Goal: Task Accomplishment & Management: Use online tool/utility

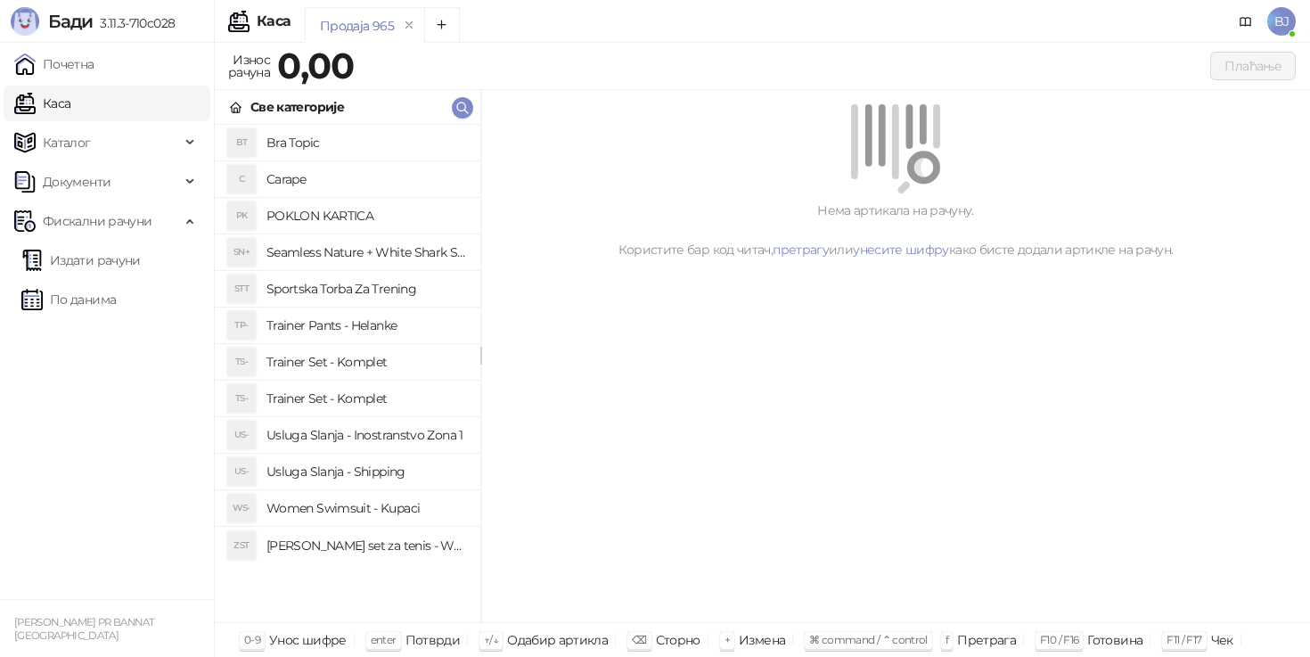
click at [115, 265] on link "Издати рачуни" at bounding box center [80, 260] width 119 height 36
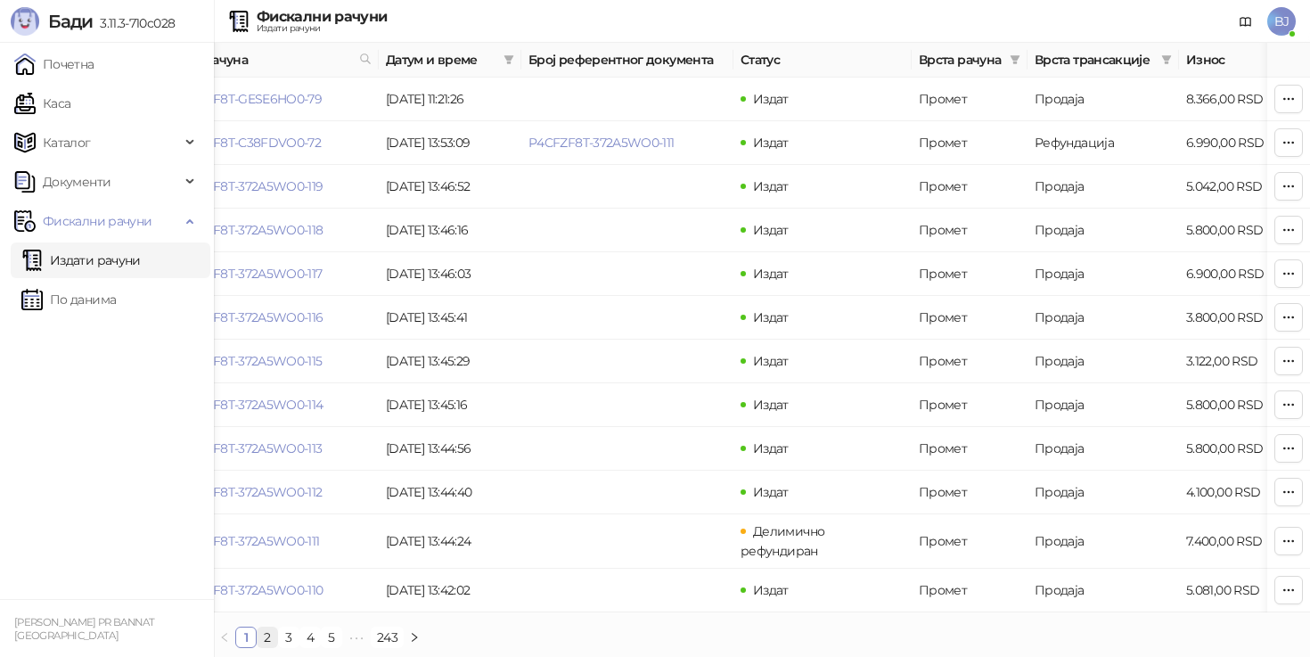
click at [268, 627] on link "2" at bounding box center [268, 637] width 20 height 20
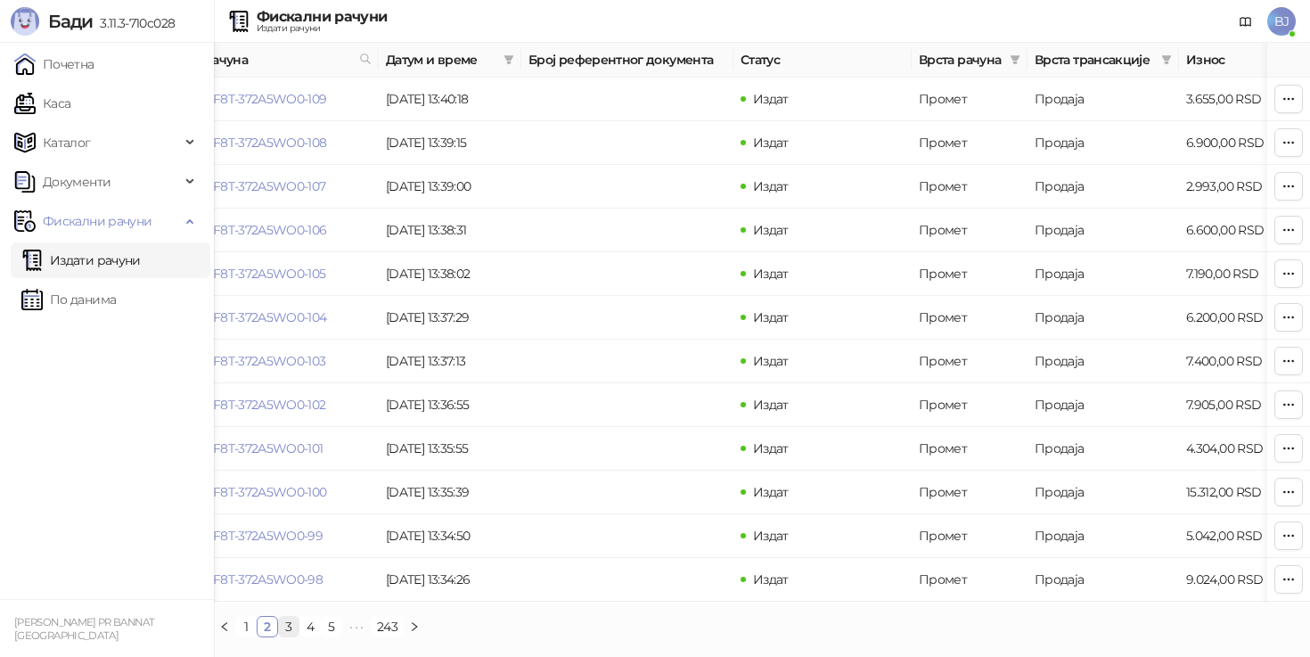
click at [291, 622] on link "3" at bounding box center [289, 627] width 20 height 20
click at [1286, 234] on icon "button" at bounding box center [1289, 230] width 14 height 14
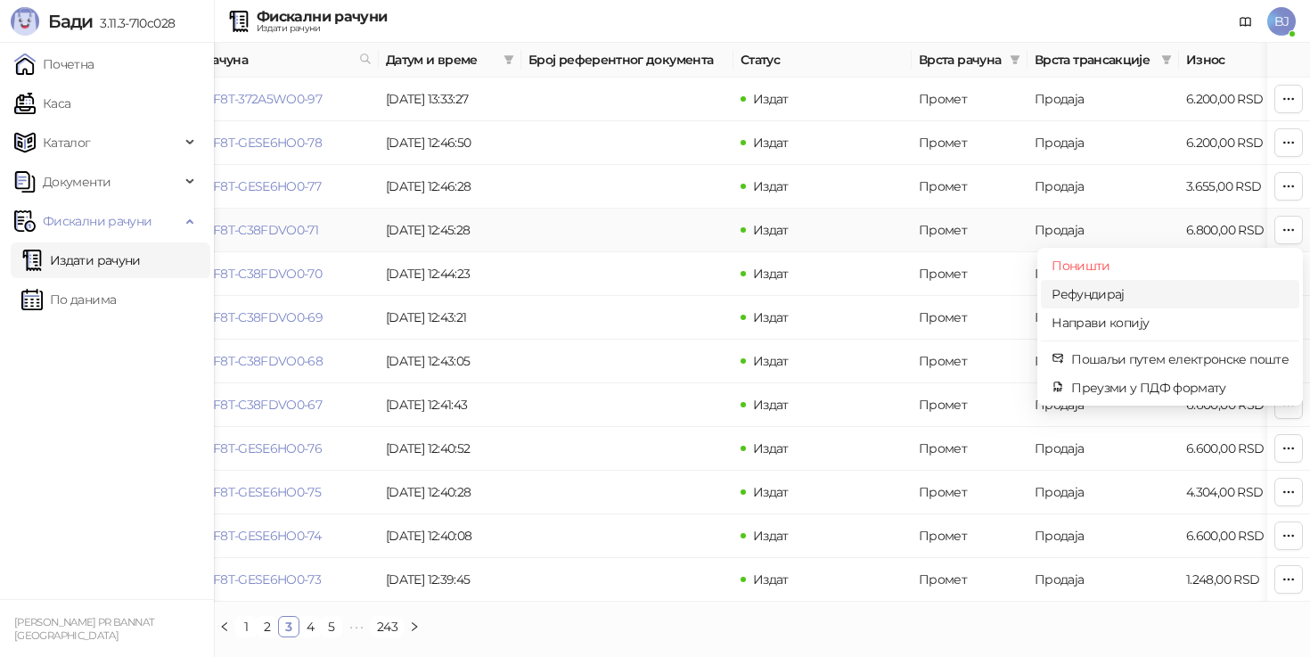
click at [1120, 292] on span "Рефундирај" at bounding box center [1170, 294] width 237 height 20
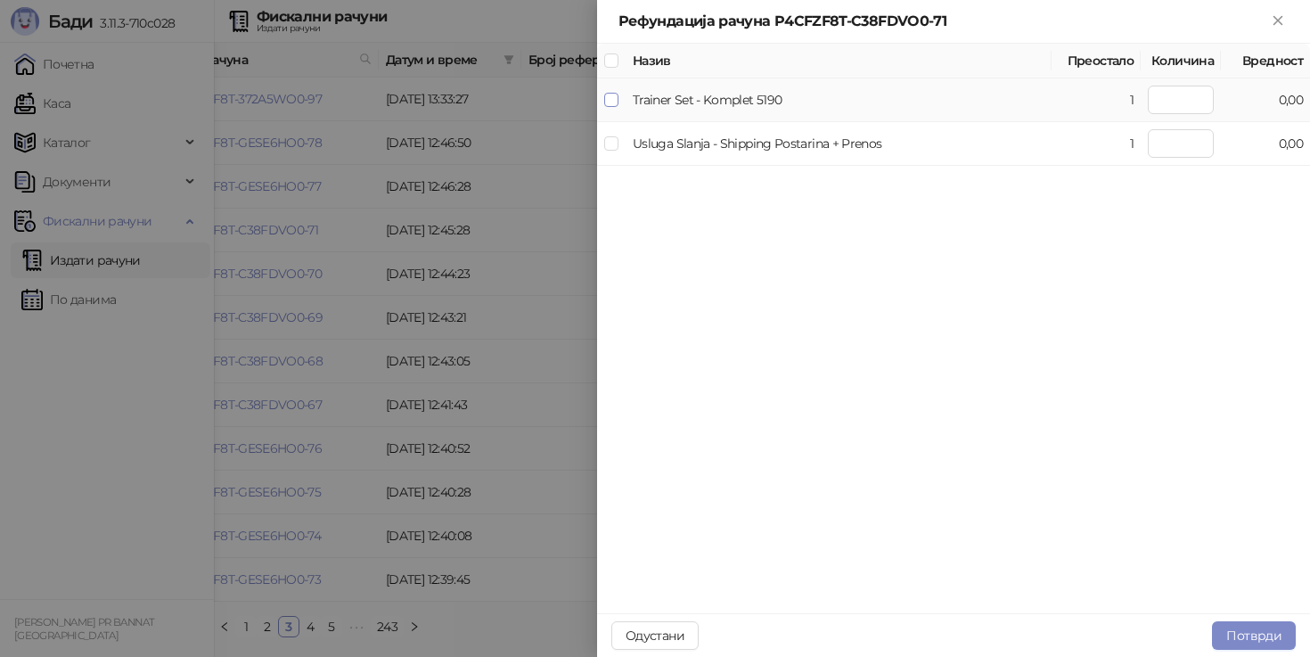
click at [608, 105] on span at bounding box center [611, 100] width 14 height 14
type input "*"
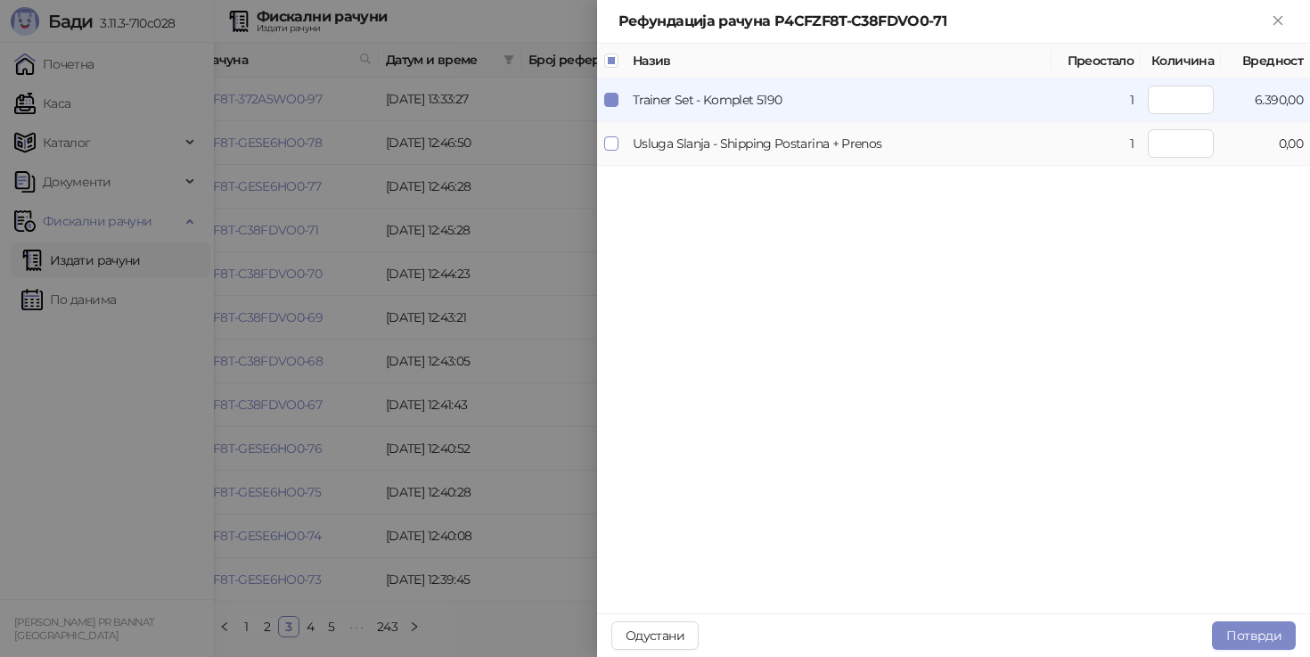
click at [608, 149] on span at bounding box center [611, 143] width 14 height 14
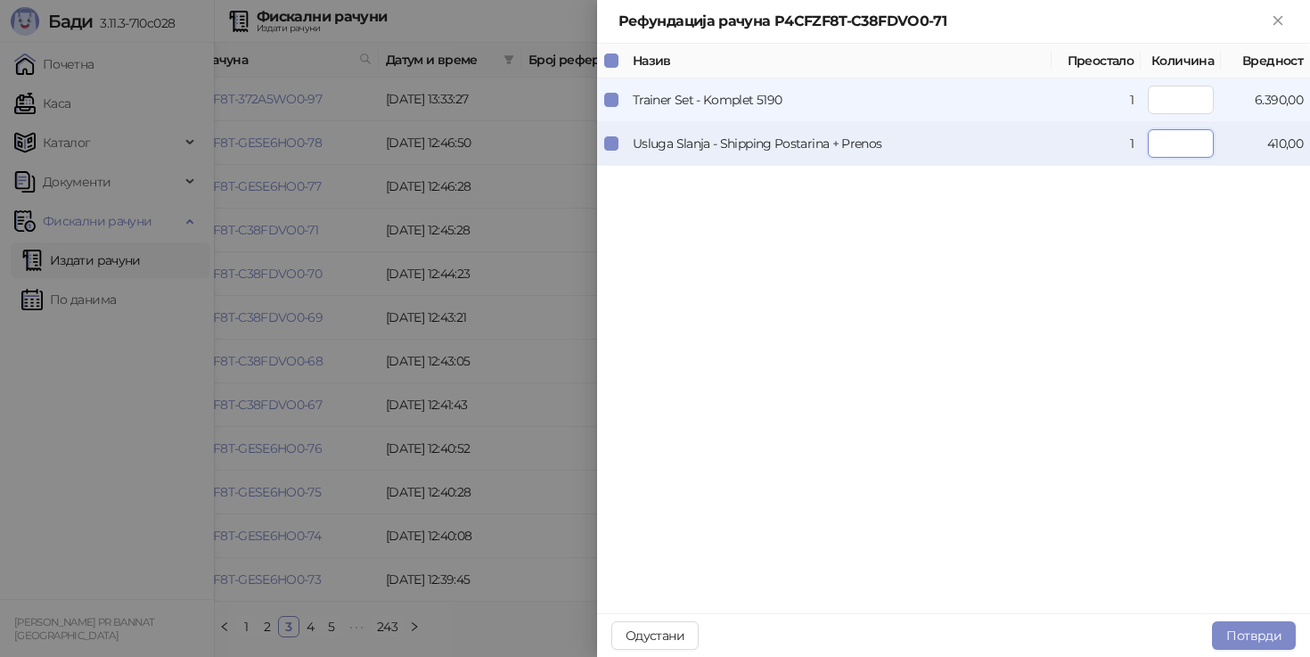
drag, startPoint x: 1187, startPoint y: 138, endPoint x: 1218, endPoint y: 138, distance: 31.2
click at [1218, 138] on td "*" at bounding box center [1181, 144] width 80 height 44
type input "*"
click at [1246, 636] on button "Потврди" at bounding box center [1254, 635] width 84 height 29
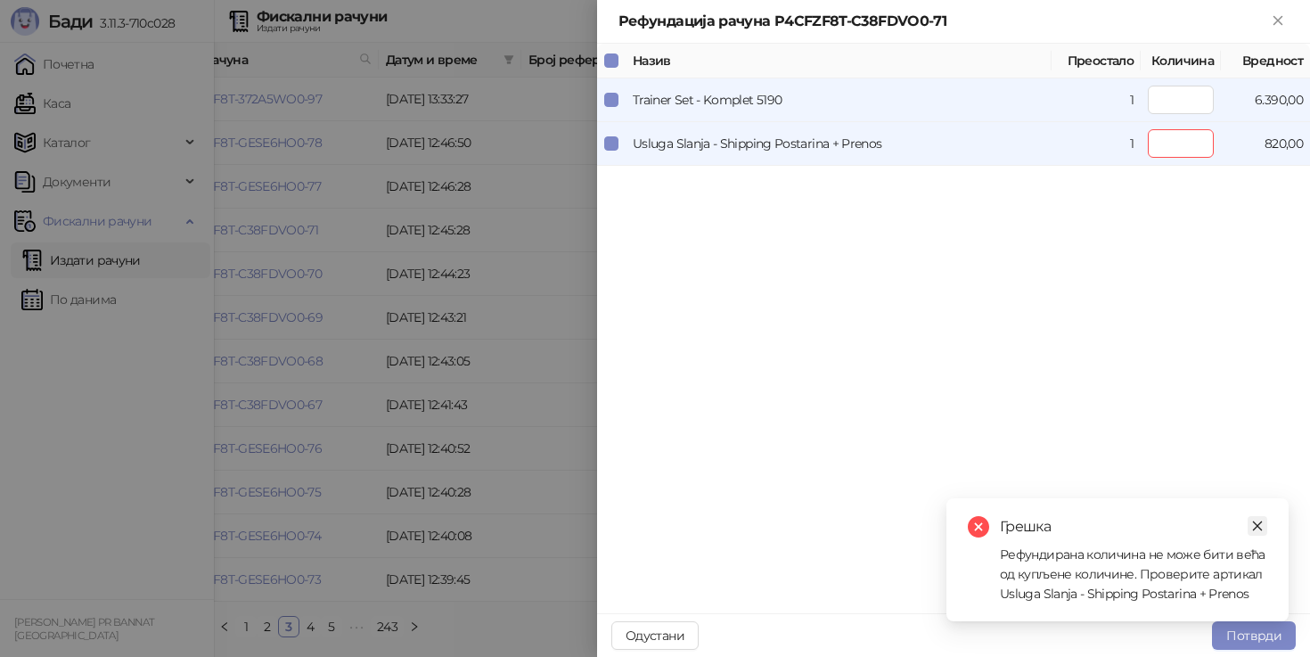
click at [1260, 521] on icon "close" at bounding box center [1257, 526] width 12 height 12
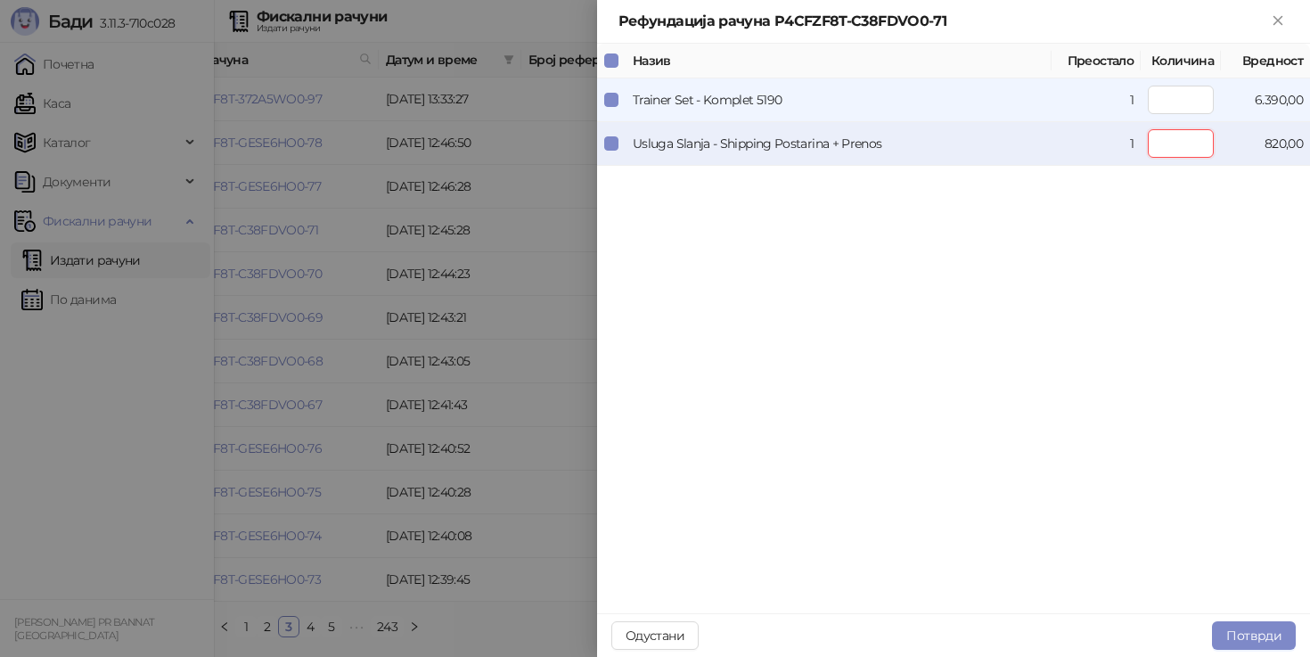
click at [1195, 151] on input "*" at bounding box center [1181, 143] width 66 height 29
type input "*"
click at [1258, 627] on button "Потврди" at bounding box center [1254, 635] width 84 height 29
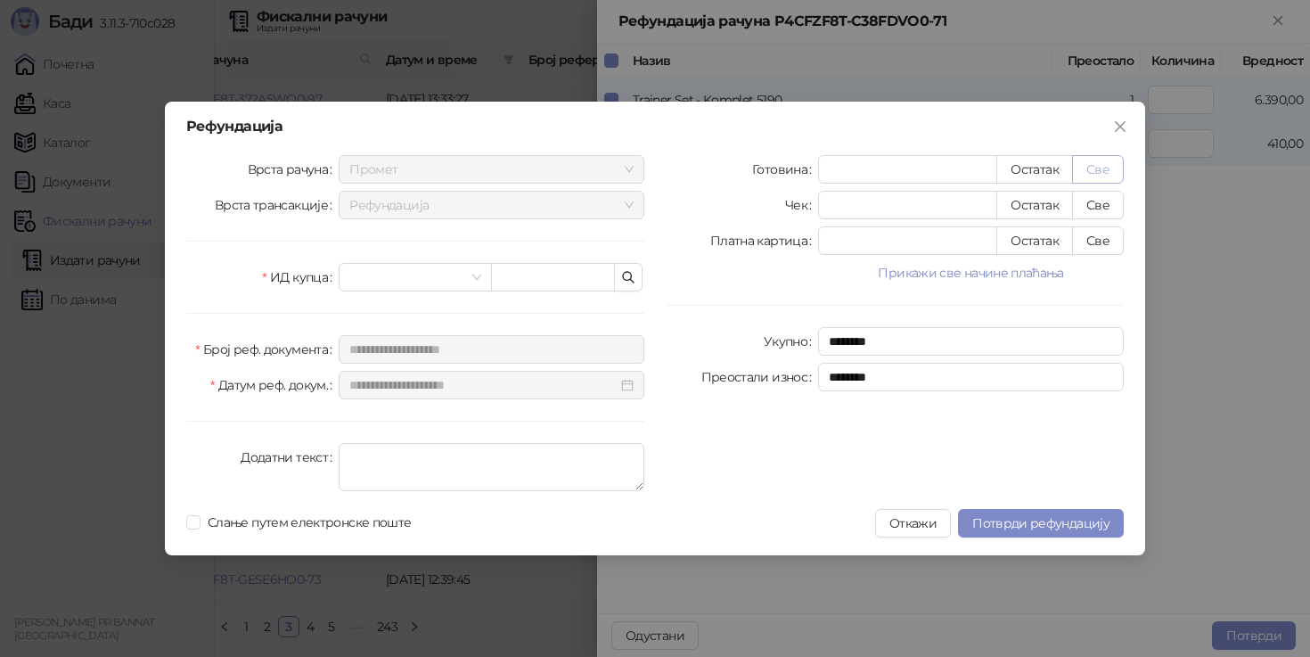
click at [1104, 169] on button "Све" at bounding box center [1098, 169] width 52 height 29
type input "****"
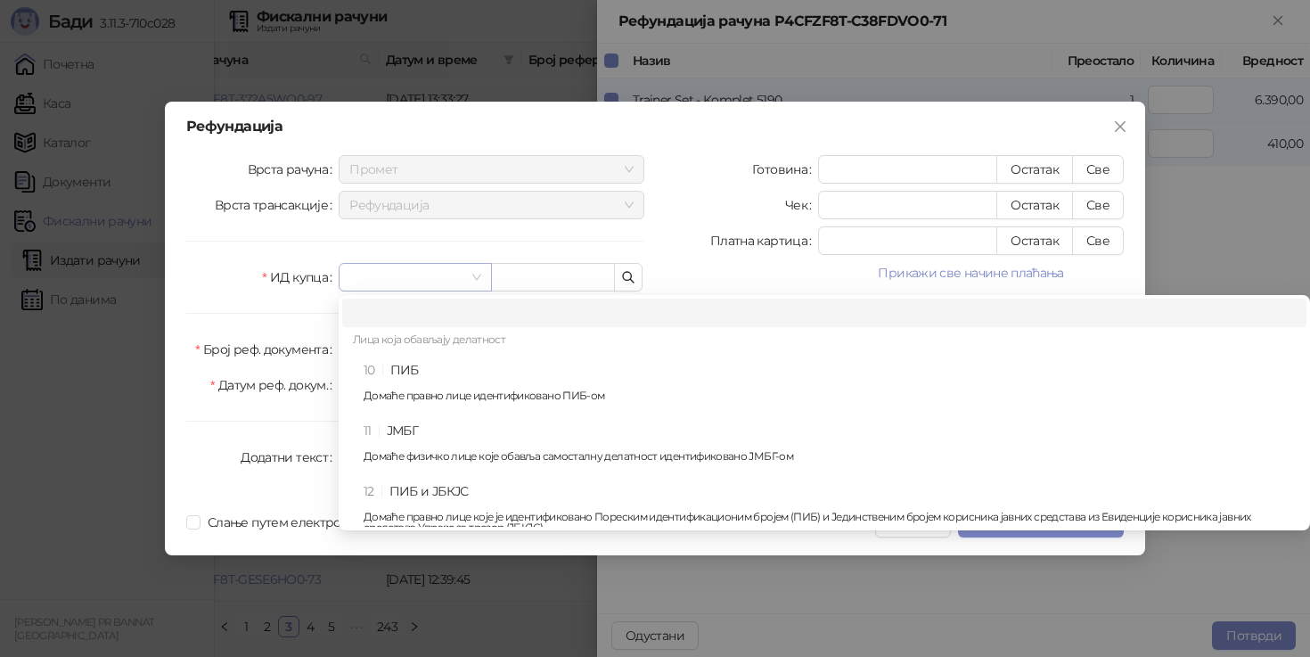
click at [470, 283] on span at bounding box center [414, 277] width 131 height 27
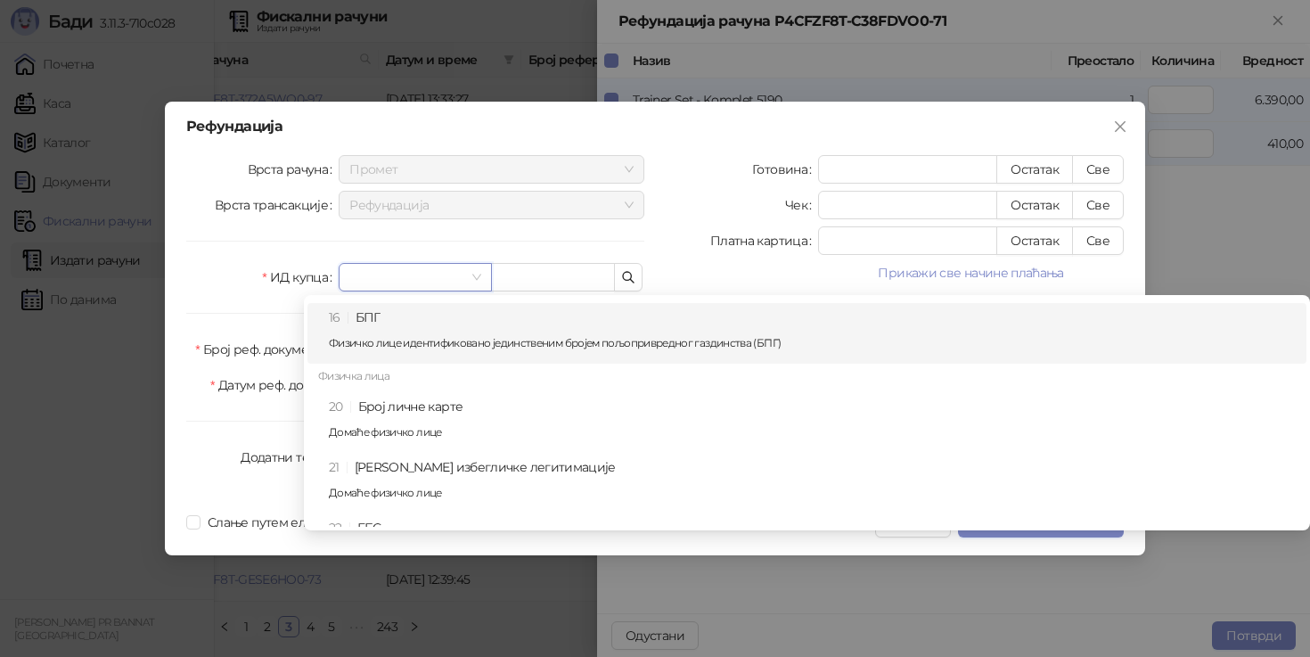
scroll to position [403, 0]
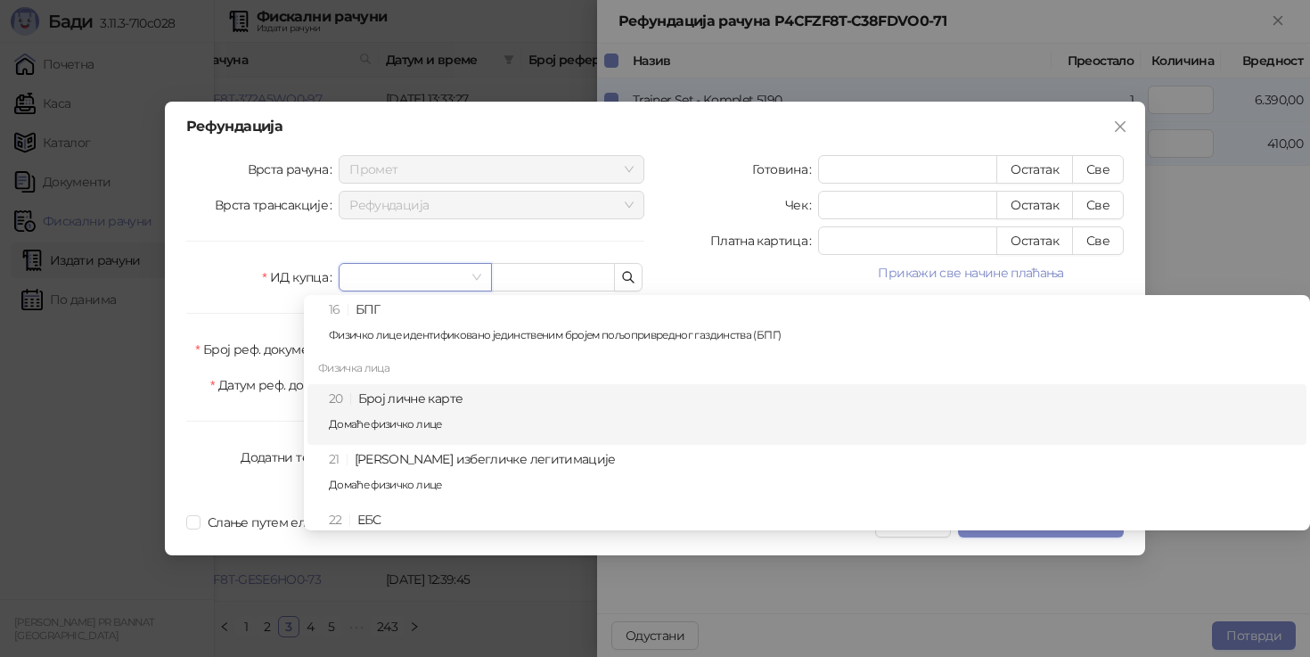
click at [421, 397] on div "20 Број личне карте Домаће физичко лице" at bounding box center [812, 415] width 967 height 52
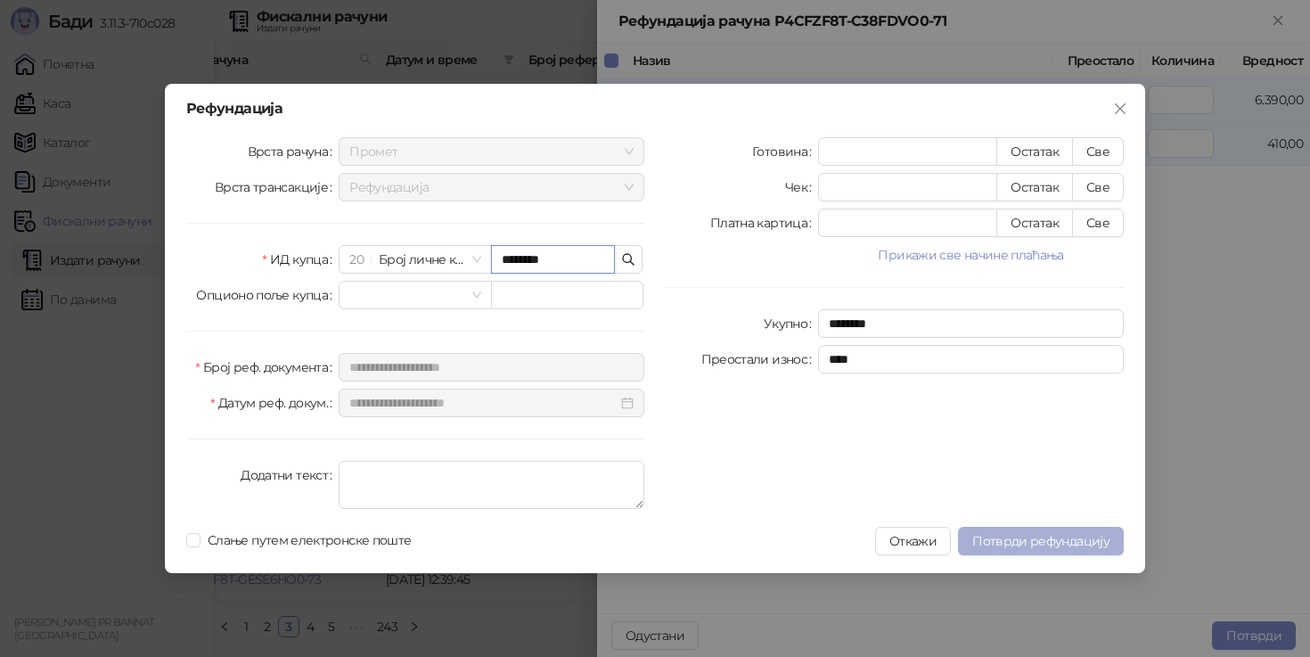
type input "********"
click at [1029, 539] on span "Потврди рефундацију" at bounding box center [1040, 541] width 137 height 16
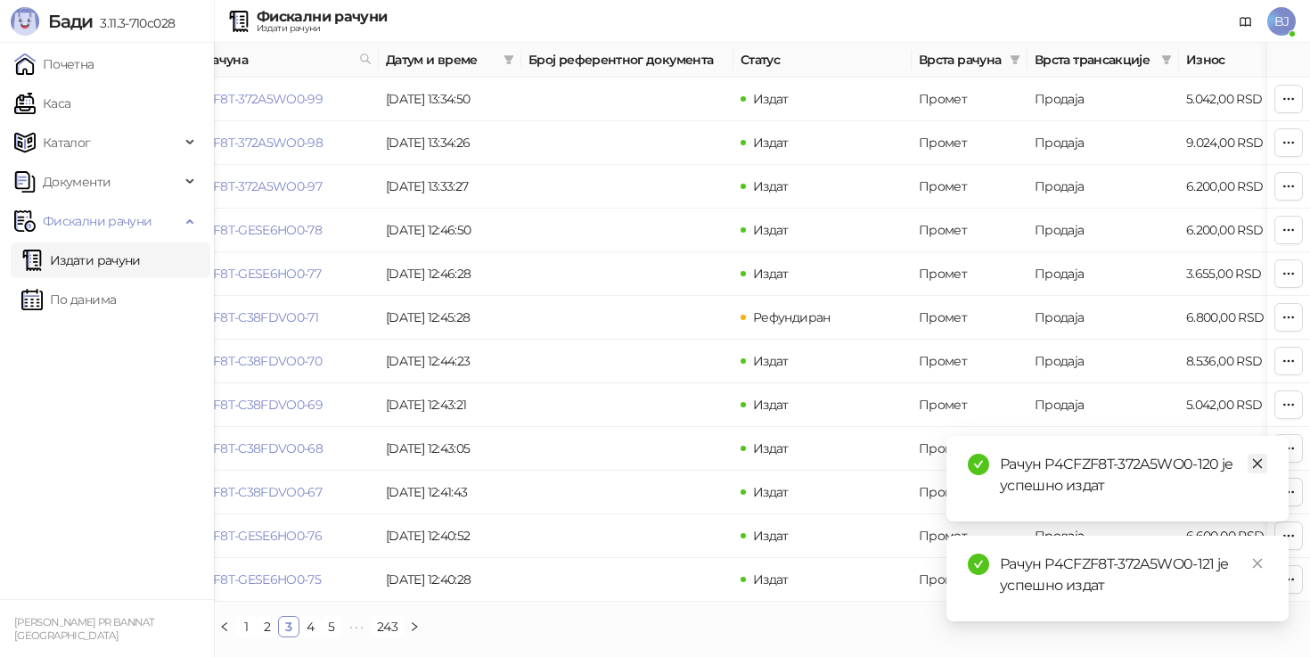
click at [1257, 464] on icon "close" at bounding box center [1257, 463] width 12 height 12
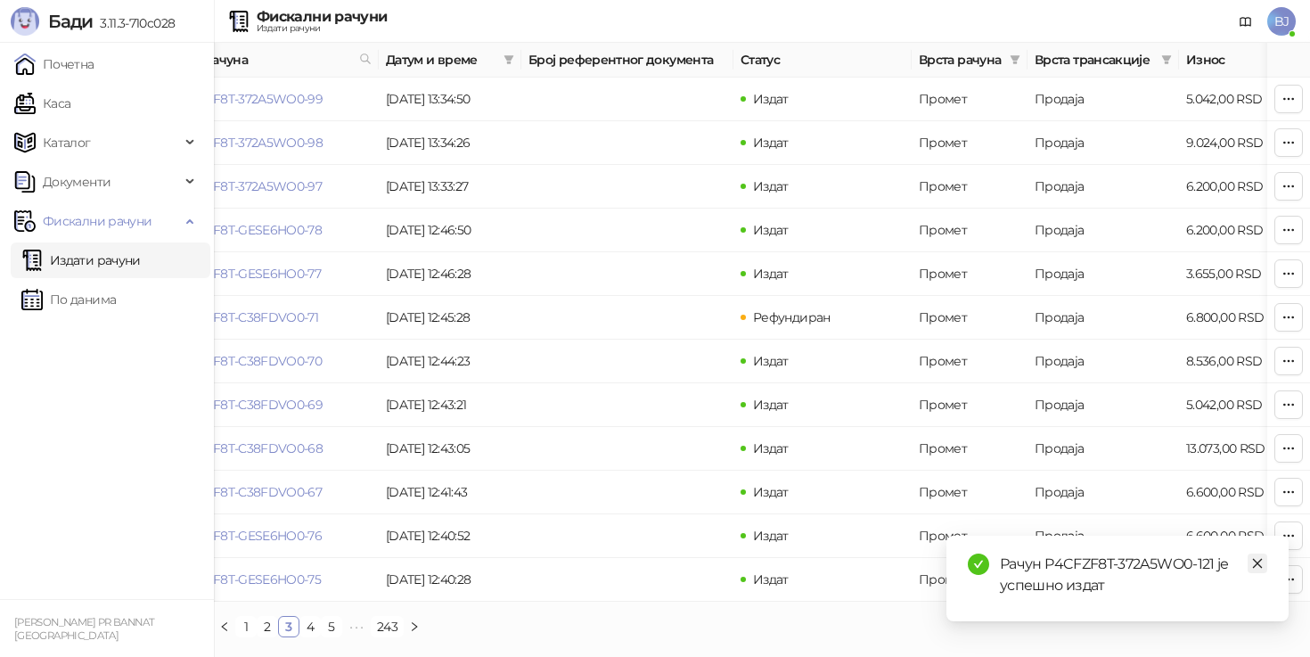
click at [1257, 567] on icon "close" at bounding box center [1257, 563] width 12 height 12
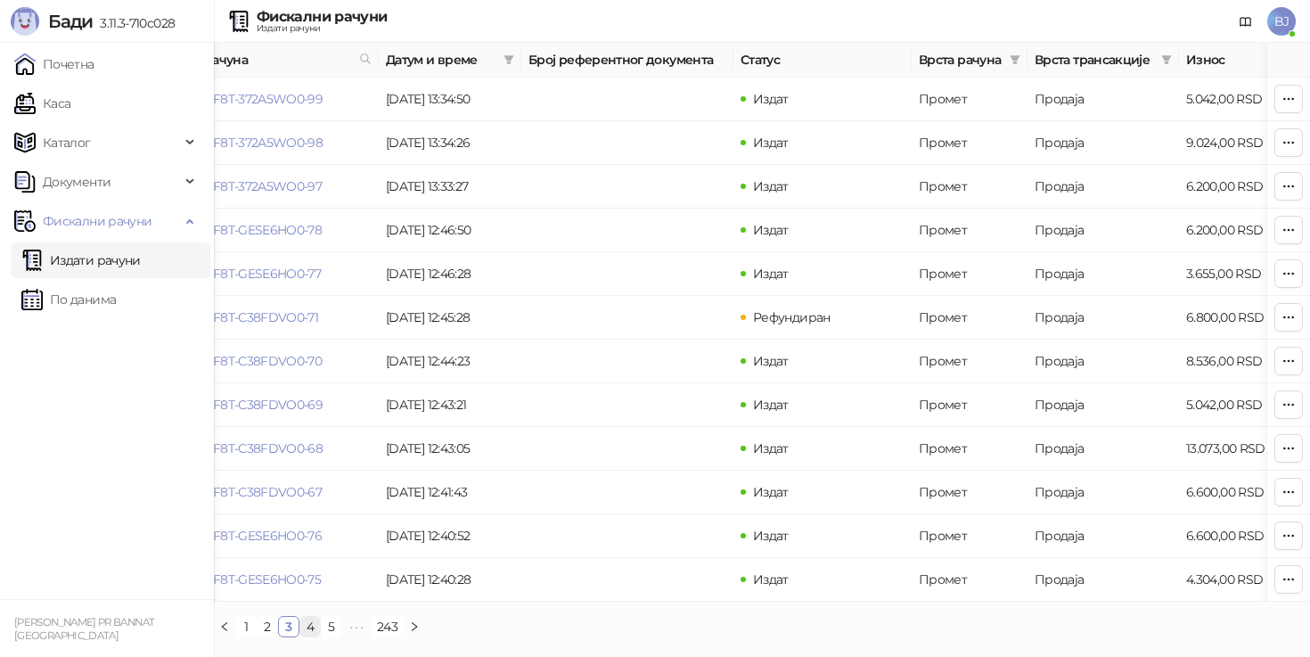
click at [315, 630] on link "4" at bounding box center [310, 627] width 20 height 20
click at [328, 624] on link "5" at bounding box center [332, 627] width 20 height 20
click at [360, 627] on link "6" at bounding box center [360, 627] width 20 height 20
click at [362, 620] on link "7" at bounding box center [360, 627] width 20 height 20
click at [1290, 581] on icon "button" at bounding box center [1289, 579] width 14 height 14
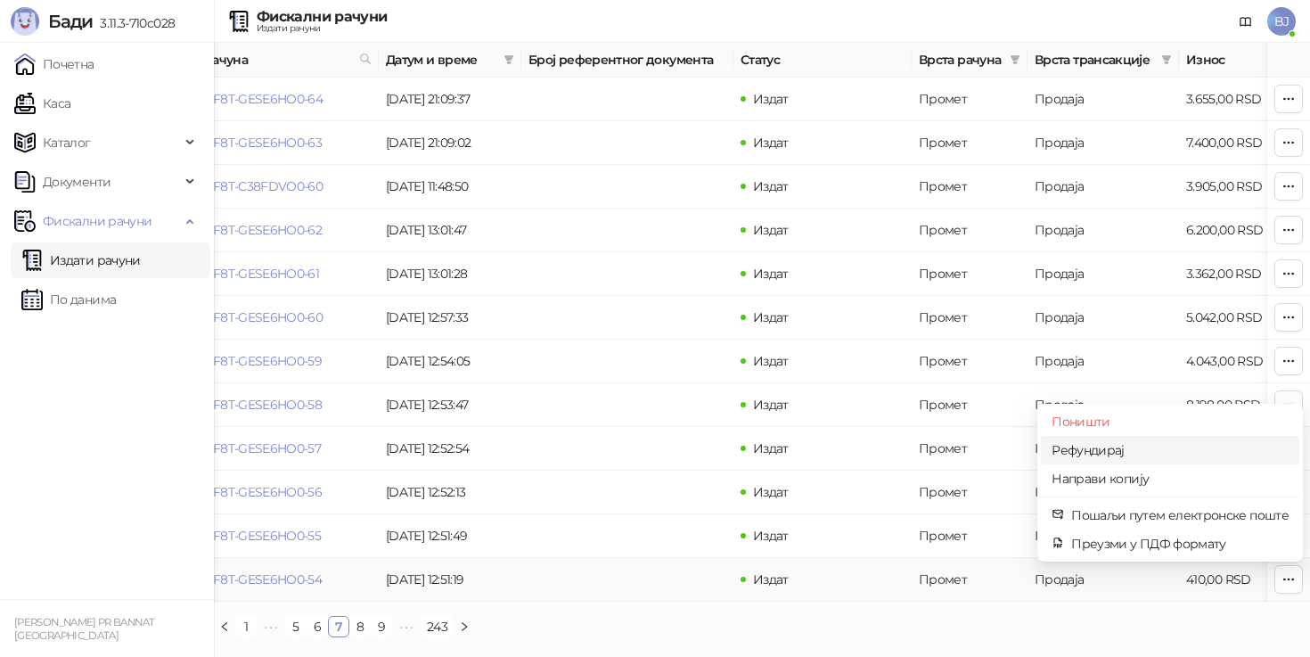
click at [1146, 447] on span "Рефундирај" at bounding box center [1170, 450] width 237 height 20
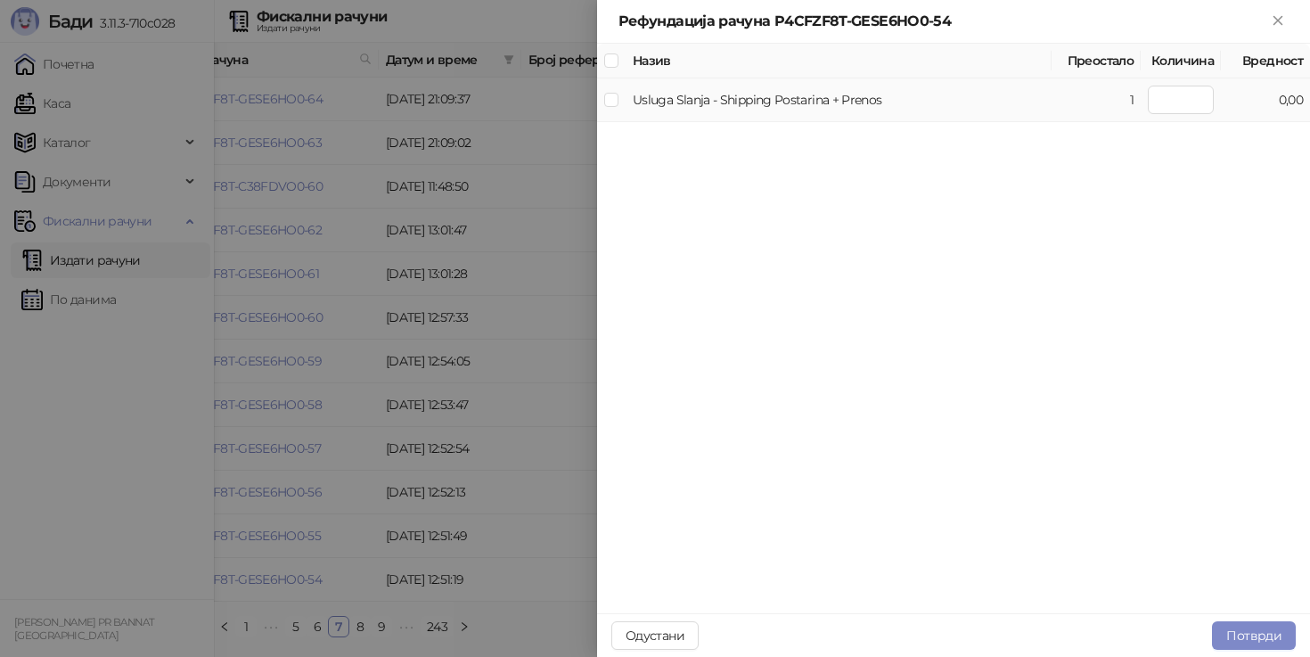
click at [653, 96] on td "Usluga Slanja - Shipping Postarina + Prenos" at bounding box center [839, 100] width 426 height 44
click at [615, 104] on span at bounding box center [611, 100] width 14 height 14
type input "*"
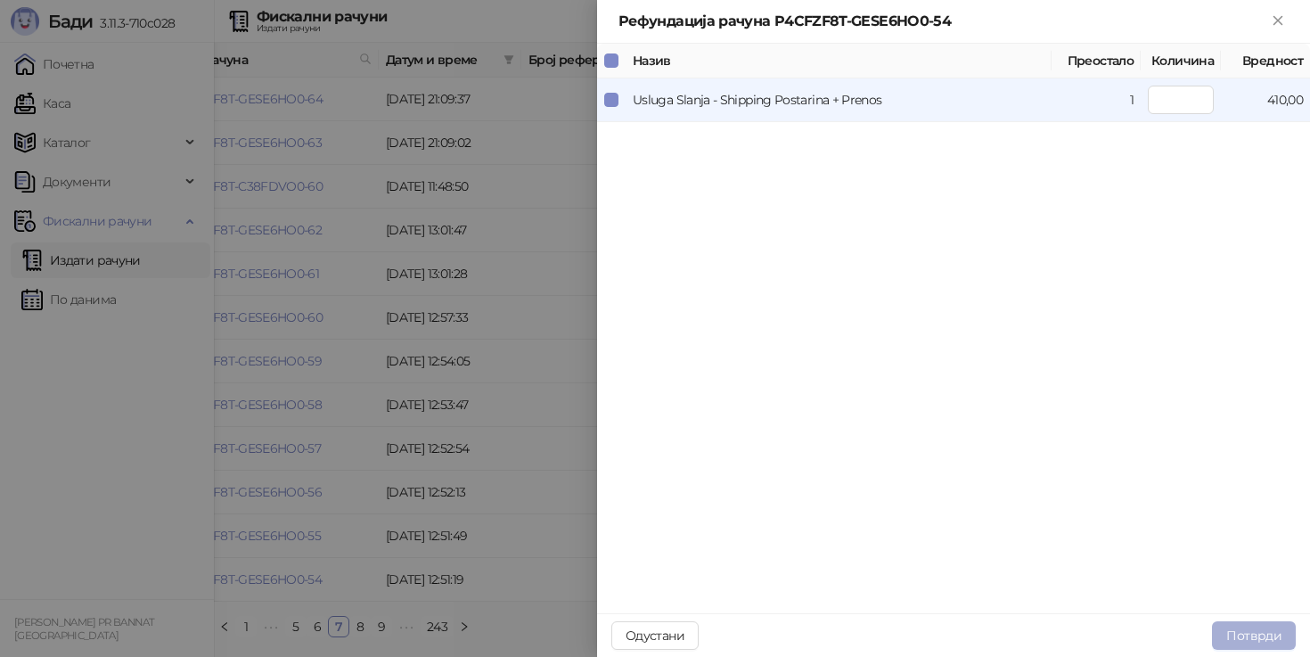
click at [1241, 636] on button "Потврди" at bounding box center [1254, 635] width 84 height 29
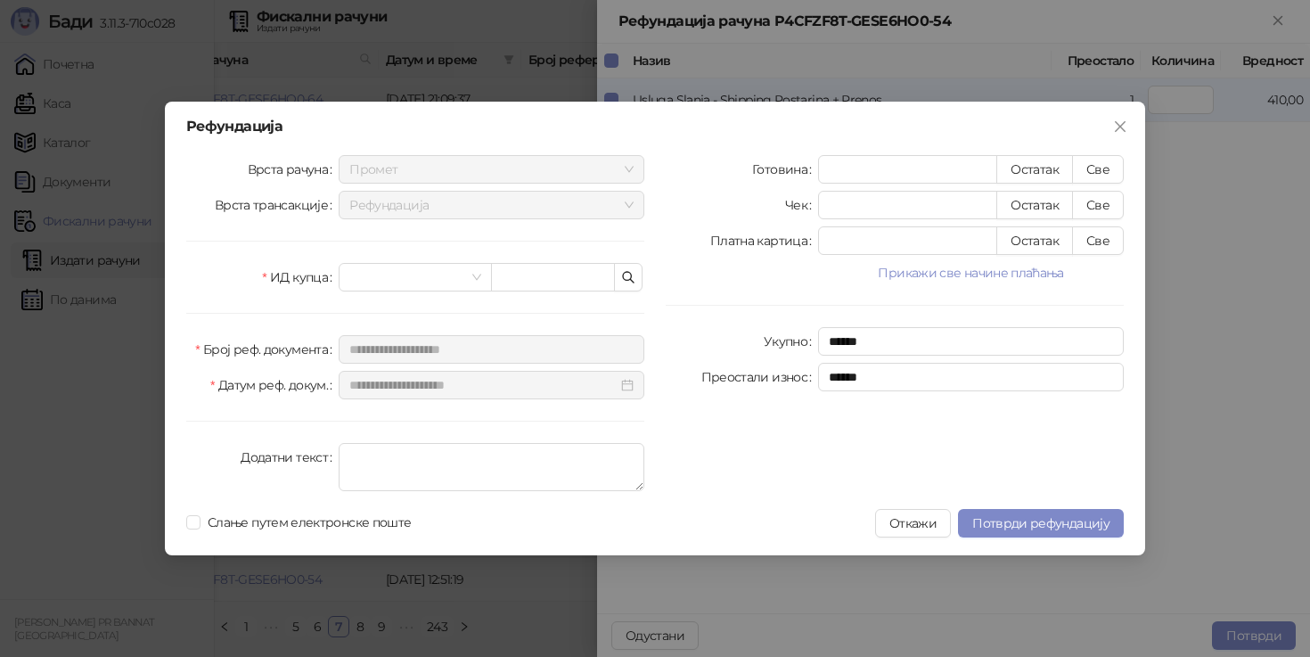
click at [1125, 164] on div "Готовина * Остатак Све Чек * Остатак Све Платна картица * Остатак Све Прикажи с…" at bounding box center [894, 326] width 479 height 343
click at [1117, 164] on button "Све" at bounding box center [1098, 169] width 52 height 29
type input "***"
type input "****"
click at [1039, 524] on span "Потврди рефундацију" at bounding box center [1040, 523] width 137 height 16
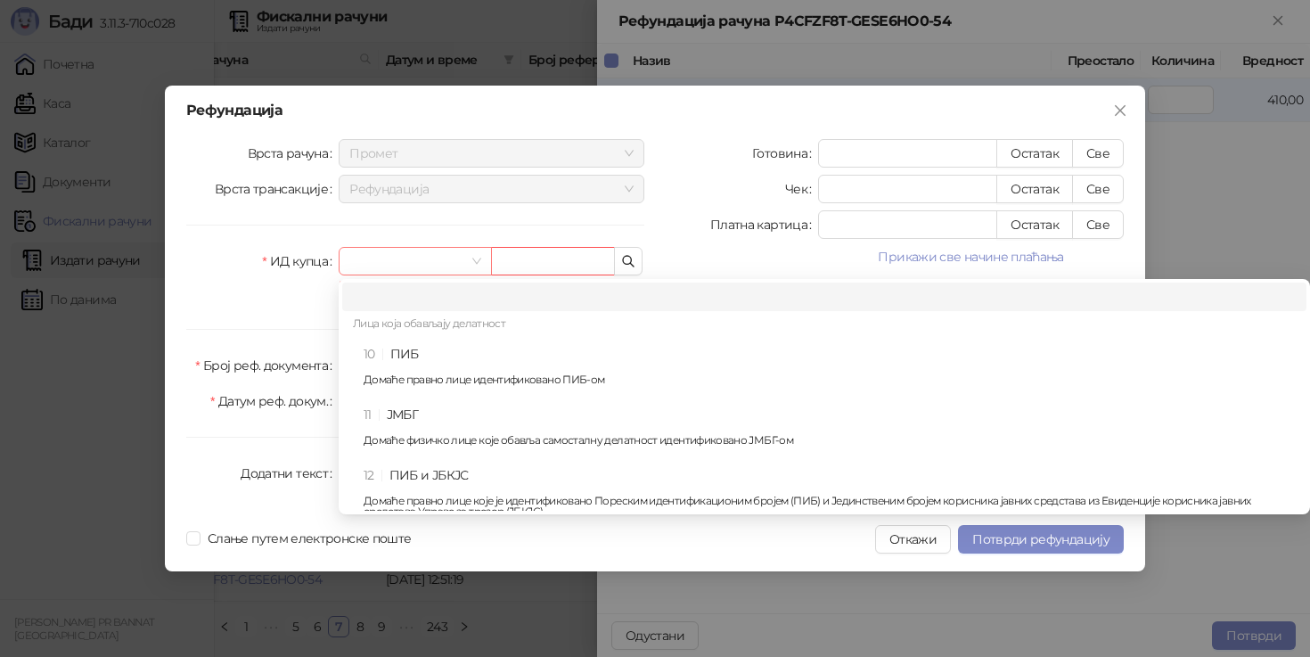
click at [476, 264] on span at bounding box center [414, 261] width 131 height 27
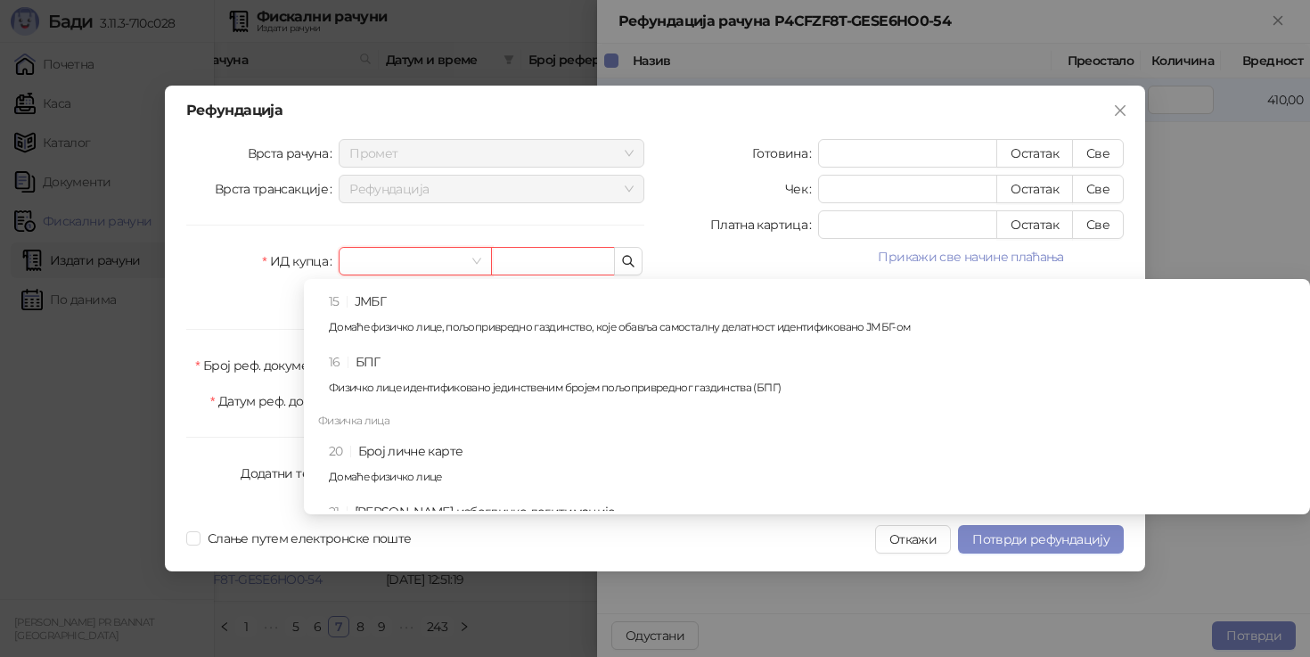
scroll to position [333, 0]
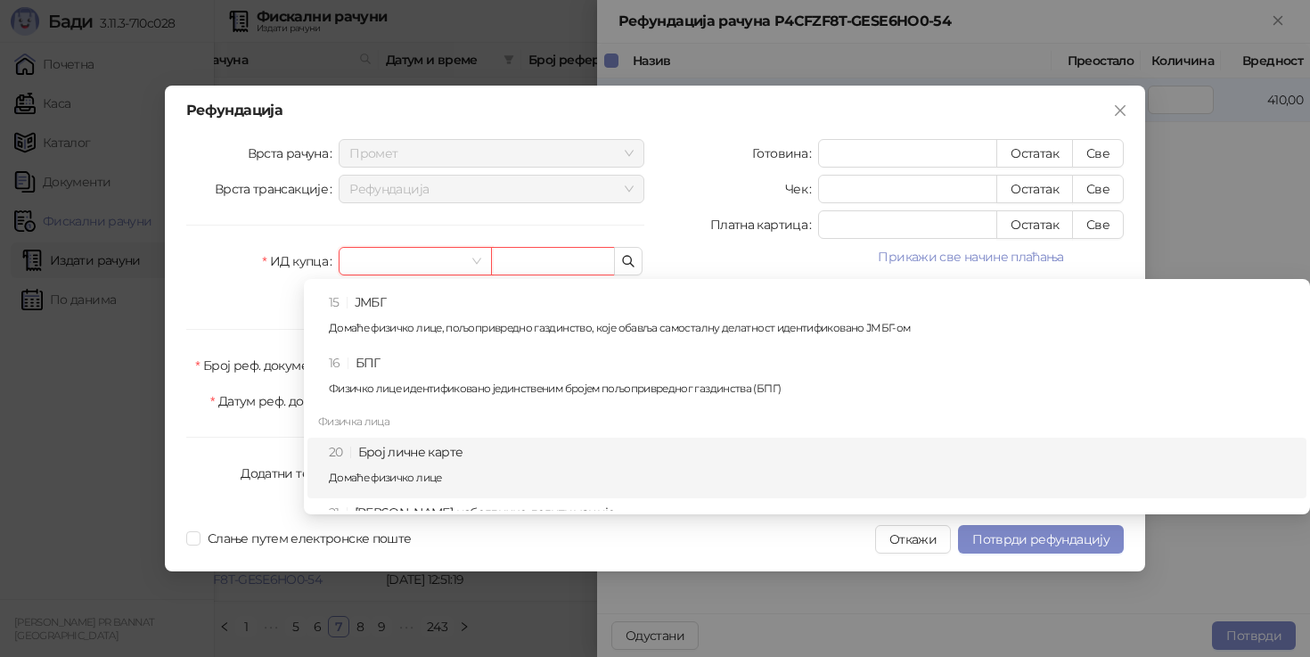
click at [432, 446] on div "20 Број личне карте Домаће физичко лице" at bounding box center [812, 468] width 967 height 52
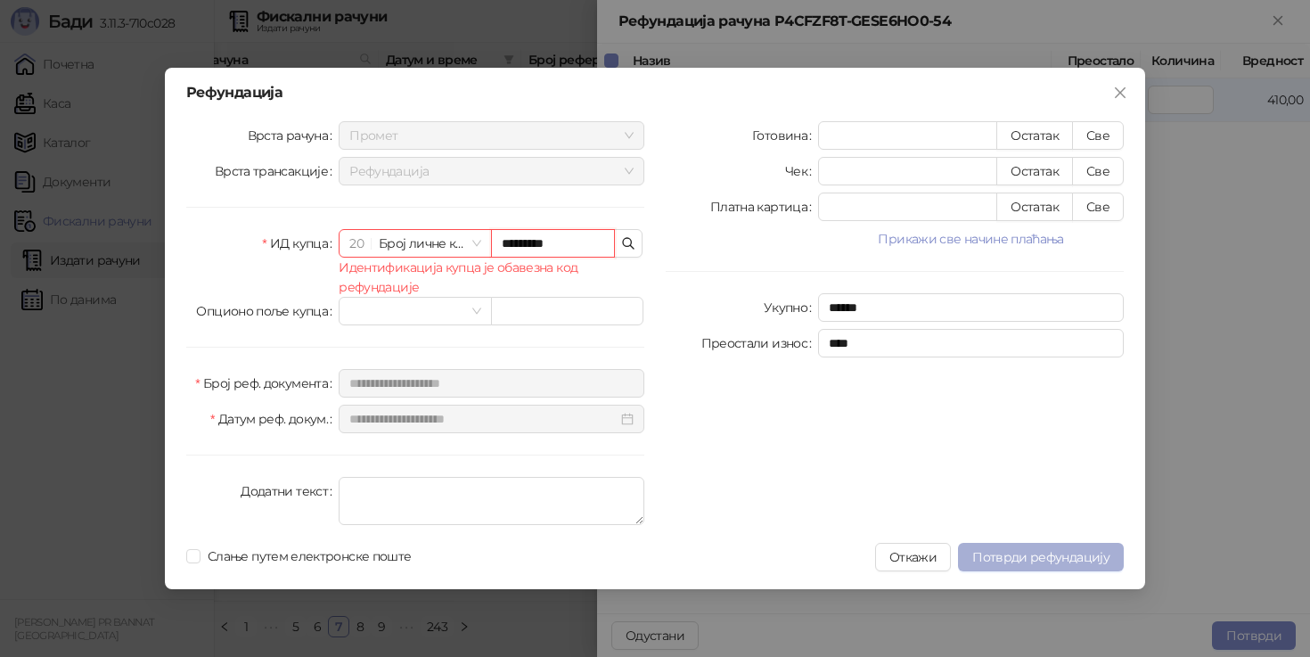
type input "*********"
click at [990, 549] on span "Потврди рефундацију" at bounding box center [1040, 557] width 137 height 16
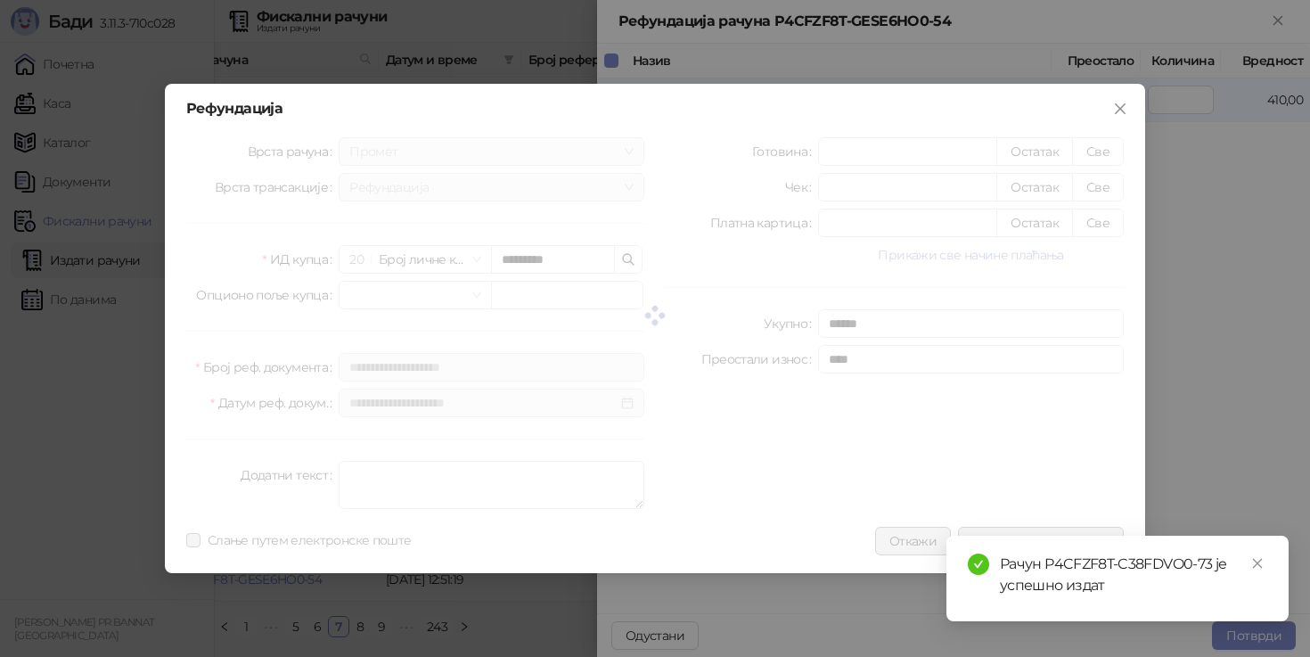
type input "*"
type input "****"
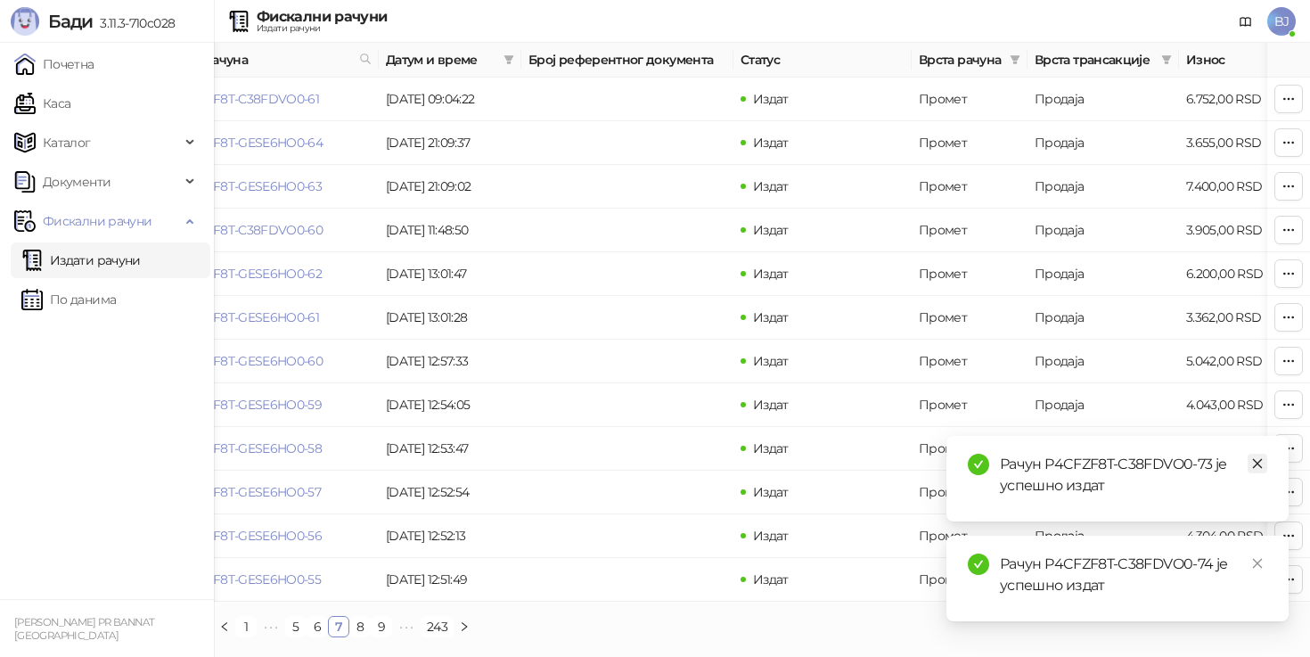
click at [1257, 471] on link "Close" at bounding box center [1258, 464] width 20 height 20
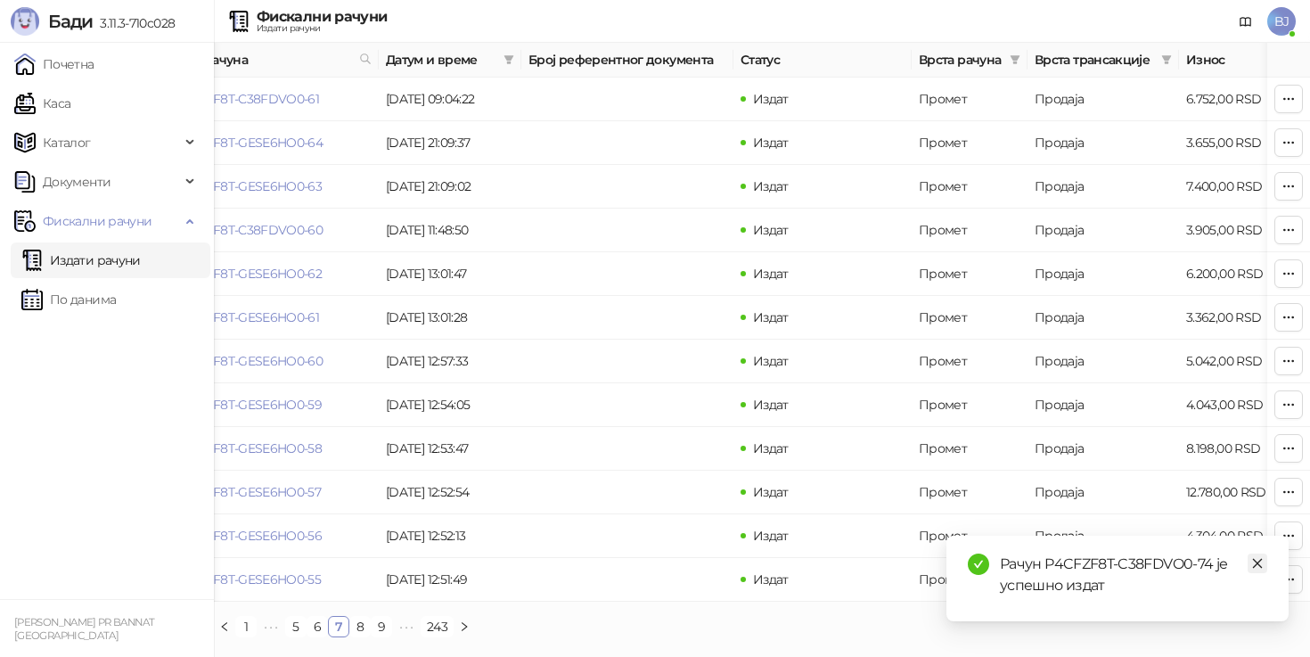
click at [1256, 572] on link "Close" at bounding box center [1258, 563] width 20 height 20
